Goal: Transaction & Acquisition: Purchase product/service

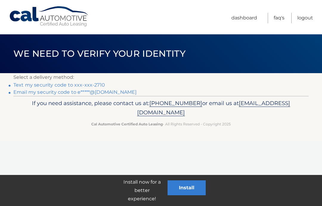
click at [68, 83] on link "Text my security code to xxx-xxx-2710" at bounding box center [59, 85] width 92 height 6
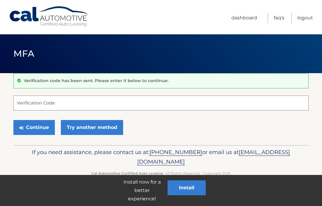
click at [49, 101] on input "Verification Code" at bounding box center [160, 102] width 295 height 15
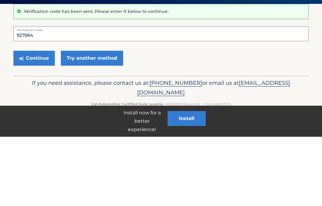
type input "927664"
click at [37, 120] on button "Continue" at bounding box center [33, 127] width 41 height 15
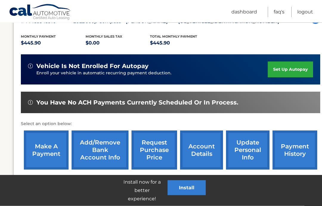
scroll to position [118, 0]
click at [44, 147] on link "make a payment" at bounding box center [46, 149] width 45 height 39
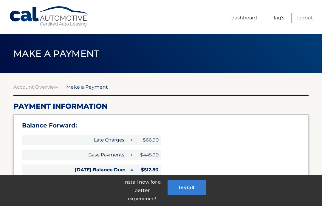
select select "YjExZTY5M2ItYmQ3My00MjdiLWI4M2MtNGNjY2M4MGRhOWI4"
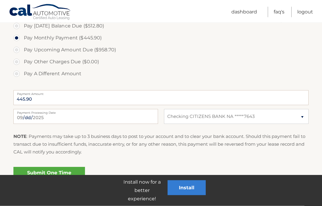
scroll to position [235, 0]
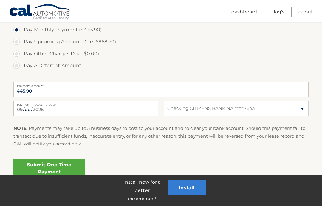
click at [51, 167] on link "Submit One Time Payment" at bounding box center [49, 168] width 72 height 19
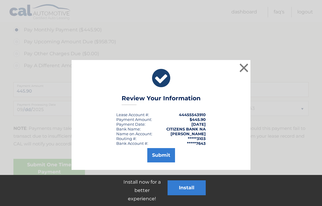
click at [162, 155] on button "Submit" at bounding box center [161, 155] width 28 height 14
